Goal: Task Accomplishment & Management: Complete application form

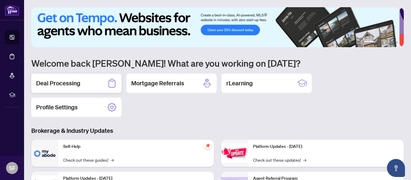
click at [64, 82] on h2 "Deal Processing" at bounding box center [58, 83] width 44 height 8
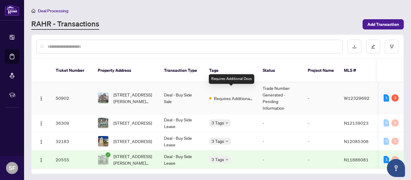
click at [222, 95] on span "Requires Additional Docs" at bounding box center [233, 98] width 39 height 7
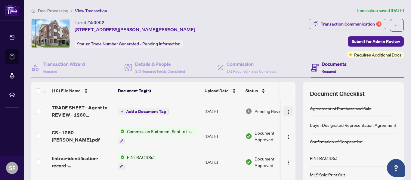
click at [286, 111] on img "button" at bounding box center [288, 112] width 5 height 5
click at [346, 25] on div "Transaction Communication 3" at bounding box center [351, 24] width 61 height 10
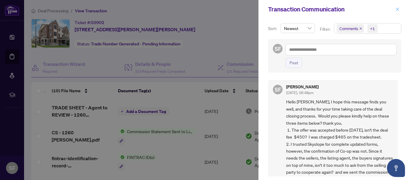
click at [397, 10] on icon "close" at bounding box center [398, 9] width 4 height 4
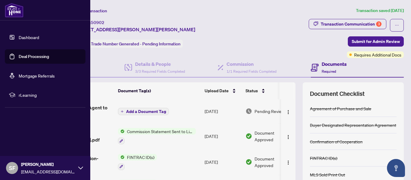
click at [23, 35] on link "Dashboard" at bounding box center [29, 37] width 20 height 5
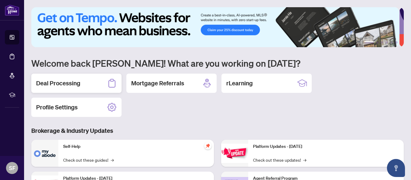
click at [78, 87] on h2 "Deal Processing" at bounding box center [58, 83] width 44 height 8
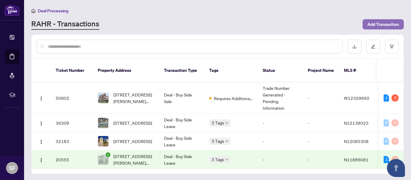
click at [380, 26] on span "Add Transaction" at bounding box center [384, 25] width 32 height 10
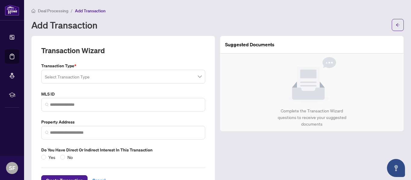
click at [199, 77] on span at bounding box center [123, 76] width 157 height 11
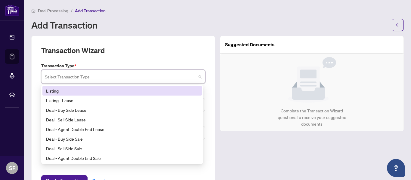
click at [180, 94] on div "Listing" at bounding box center [122, 91] width 152 height 7
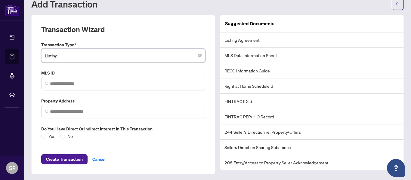
scroll to position [22, 0]
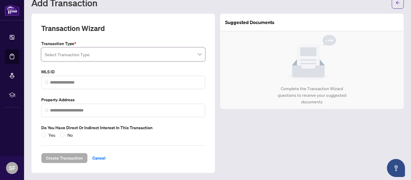
click at [197, 54] on span at bounding box center [123, 54] width 157 height 11
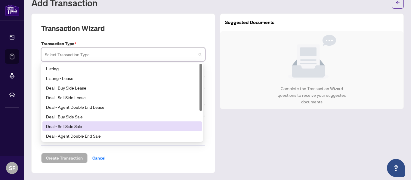
click at [142, 125] on div "Deal - Sell Side Sale" at bounding box center [122, 126] width 152 height 7
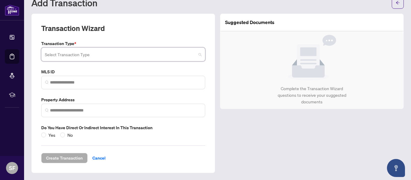
click at [195, 54] on span at bounding box center [123, 54] width 157 height 11
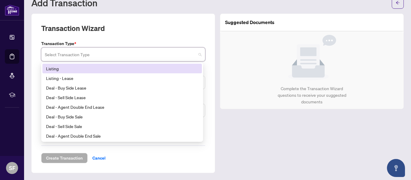
click at [134, 71] on div "Listing" at bounding box center [122, 68] width 152 height 7
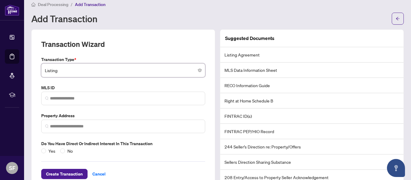
scroll to position [0, 0]
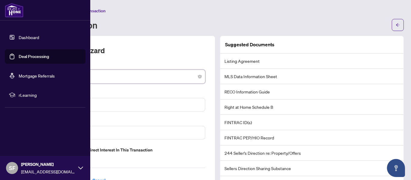
click at [28, 56] on link "Deal Processing" at bounding box center [34, 56] width 30 height 5
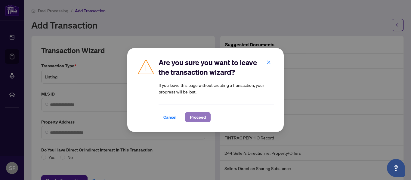
click at [194, 119] on span "Proceed" at bounding box center [198, 118] width 16 height 10
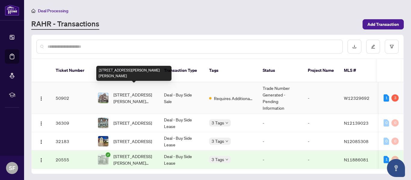
click at [144, 96] on span "[STREET_ADDRESS][PERSON_NAME][PERSON_NAME]" at bounding box center [133, 98] width 41 height 13
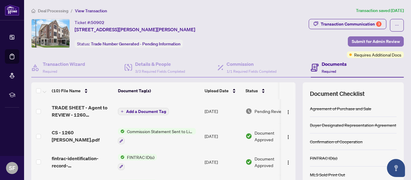
click at [362, 42] on span "Submit for Admin Review" at bounding box center [376, 42] width 48 height 10
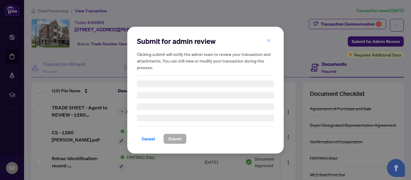
click at [269, 41] on icon "close" at bounding box center [269, 41] width 4 height 4
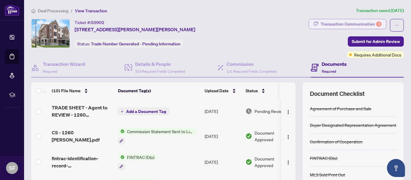
click at [340, 25] on div "Transaction Communication 3" at bounding box center [351, 24] width 61 height 10
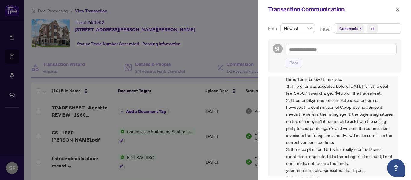
scroll to position [45, 0]
click at [397, 9] on icon "close" at bounding box center [397, 9] width 3 height 3
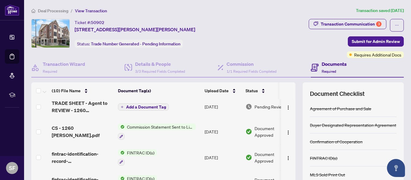
scroll to position [6, 0]
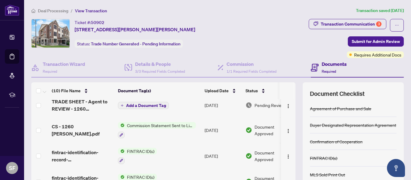
click at [294, 92] on th at bounding box center [295, 90] width 2 height 17
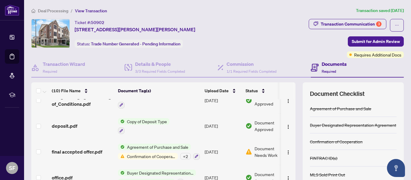
scroll to position [141, 0]
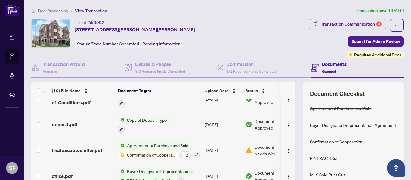
click at [262, 150] on span "Document Needs Work" at bounding box center [270, 150] width 31 height 13
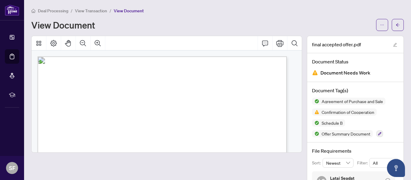
click at [300, 25] on div "View Document" at bounding box center [201, 25] width 341 height 10
click at [297, 22] on div "View Document" at bounding box center [201, 25] width 341 height 10
click at [263, 20] on div "View Document" at bounding box center [201, 25] width 341 height 10
click at [315, 18] on div "Deal Processing / View Transaction / View Document View Document" at bounding box center [217, 19] width 373 height 24
click at [123, 27] on div "View Document" at bounding box center [201, 25] width 341 height 10
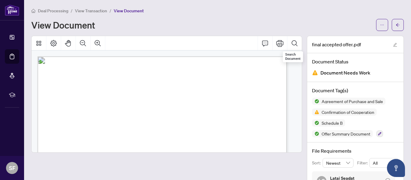
click at [231, 20] on div "View Document" at bounding box center [217, 25] width 373 height 12
click at [227, 13] on div "Deal Processing / View Transaction / View Document" at bounding box center [217, 10] width 373 height 7
